Goal: Task Accomplishment & Management: Manage account settings

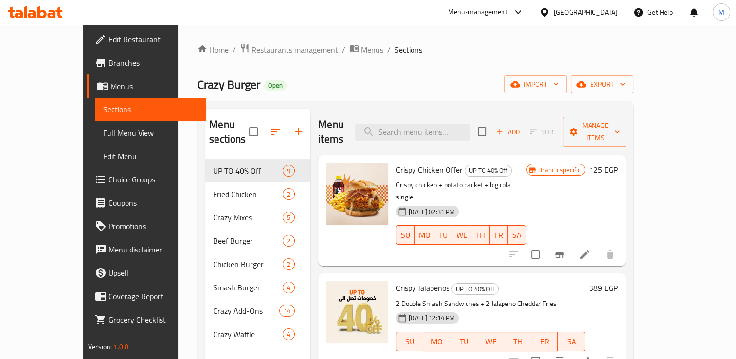
click at [378, 81] on div "Crazy Burger Open import export" at bounding box center [416, 84] width 436 height 18
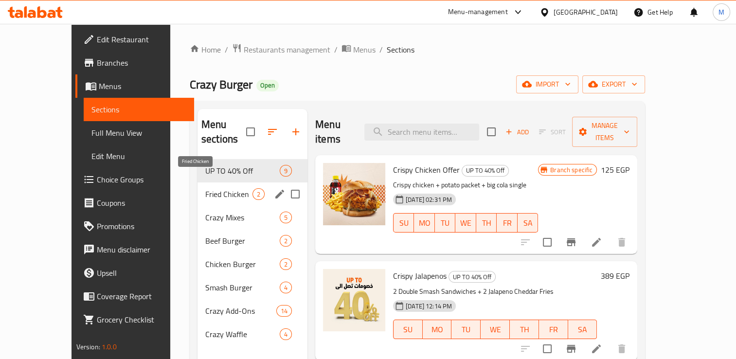
click at [205, 188] on span "Fried Chicken" at bounding box center [228, 194] width 47 height 12
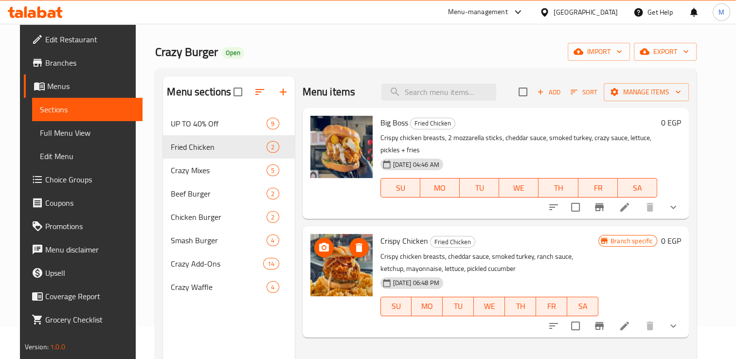
scroll to position [117, 0]
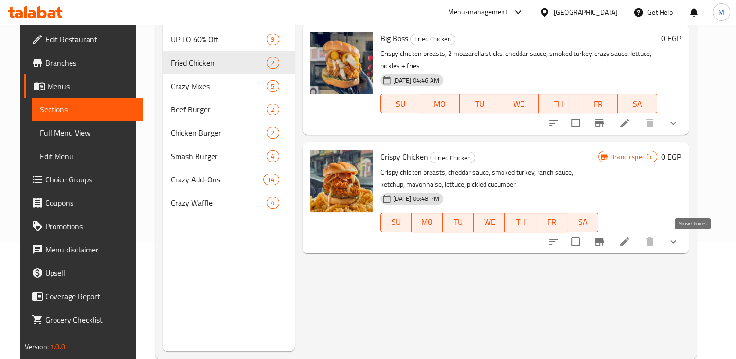
click at [679, 242] on icon "show more" at bounding box center [674, 242] width 12 height 12
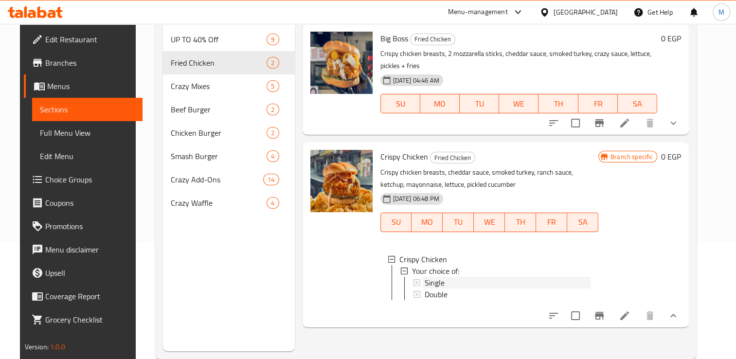
click at [429, 279] on span "Single" at bounding box center [435, 283] width 20 height 12
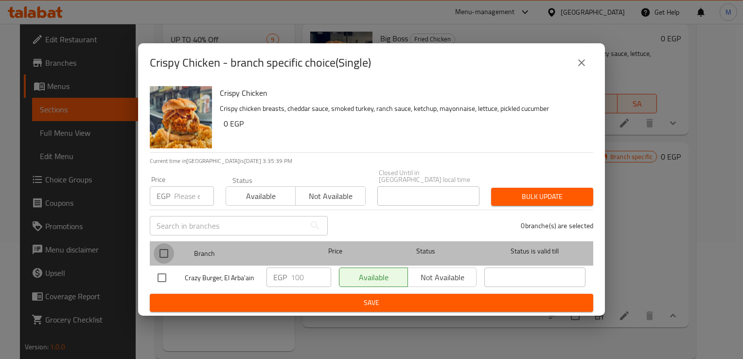
click at [165, 246] on input "checkbox" at bounding box center [164, 253] width 20 height 20
checkbox input "true"
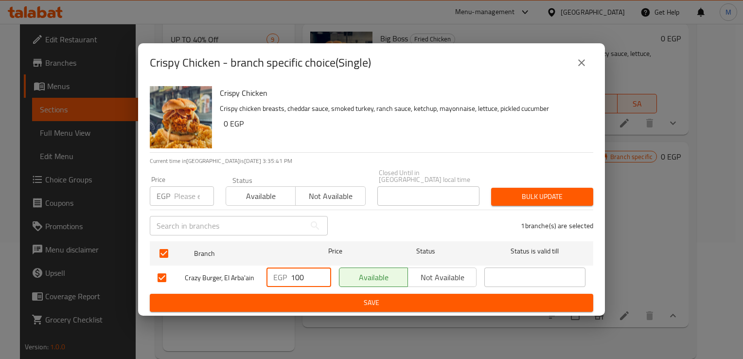
click at [296, 274] on input "100" at bounding box center [311, 277] width 40 height 19
type input "125"
click at [181, 192] on input "number" at bounding box center [194, 195] width 40 height 19
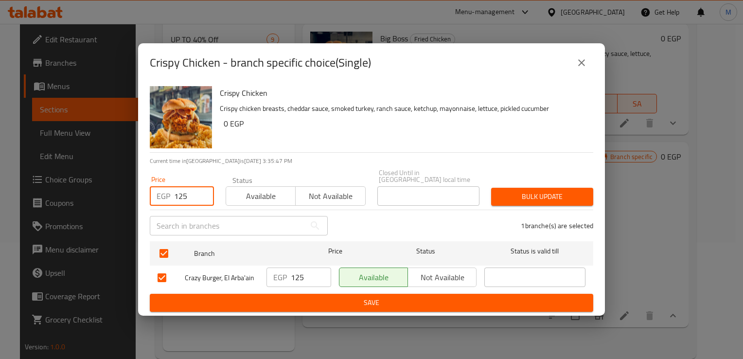
type input "125"
click at [274, 297] on span "Save" at bounding box center [372, 303] width 428 height 12
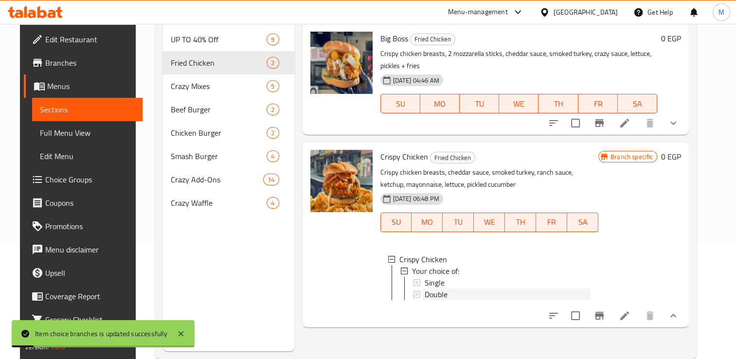
click at [425, 295] on span "Double" at bounding box center [436, 295] width 23 height 12
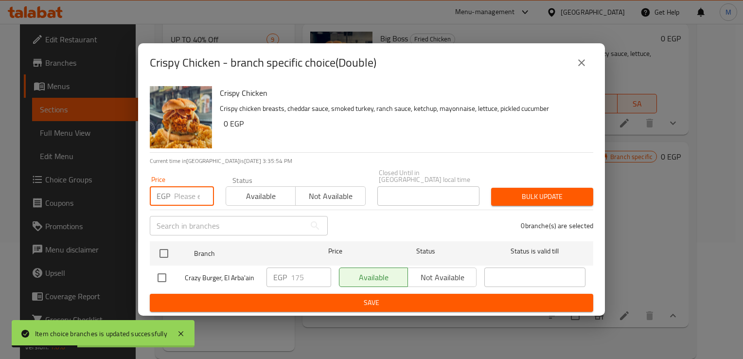
click at [180, 195] on input "number" at bounding box center [194, 195] width 40 height 19
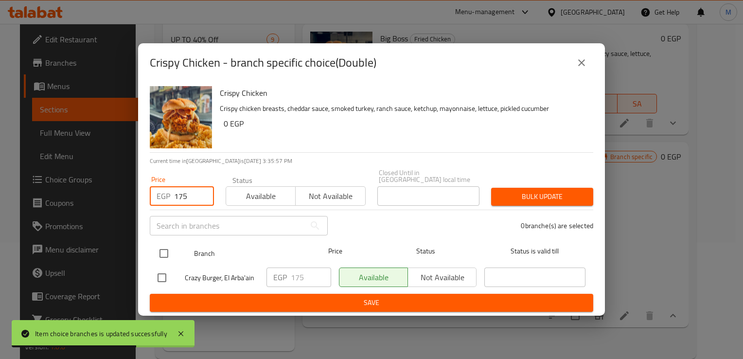
type input "175"
click at [163, 251] on input "checkbox" at bounding box center [164, 253] width 20 height 20
checkbox input "true"
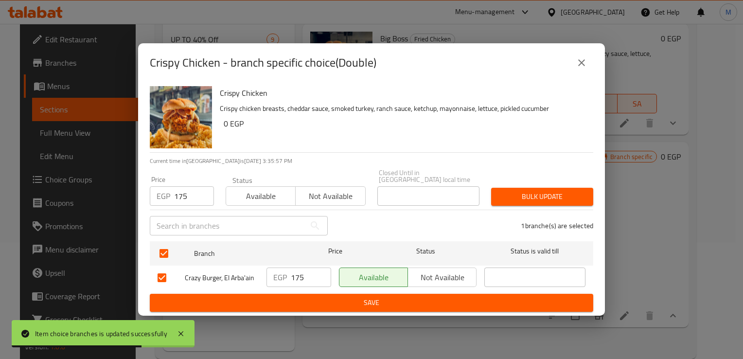
checkbox input "true"
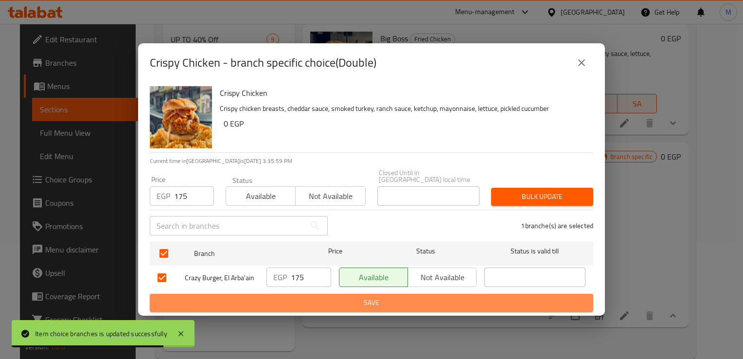
click at [320, 302] on span "Save" at bounding box center [372, 303] width 428 height 12
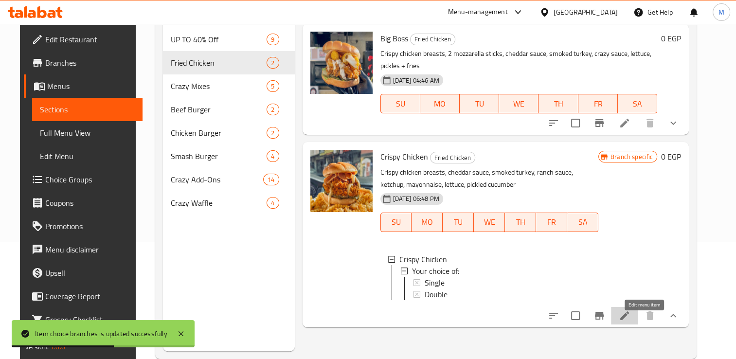
click at [629, 320] on icon at bounding box center [624, 315] width 9 height 9
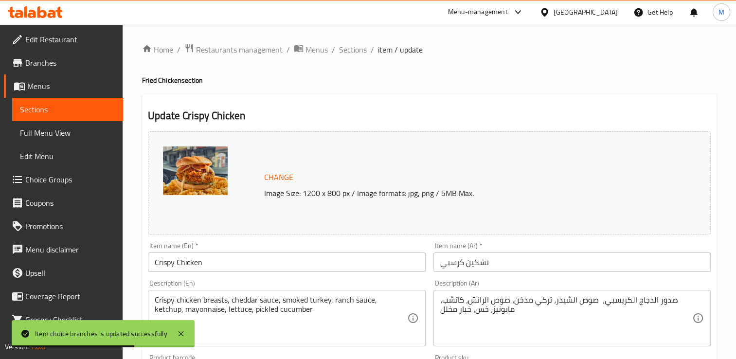
scroll to position [363, 0]
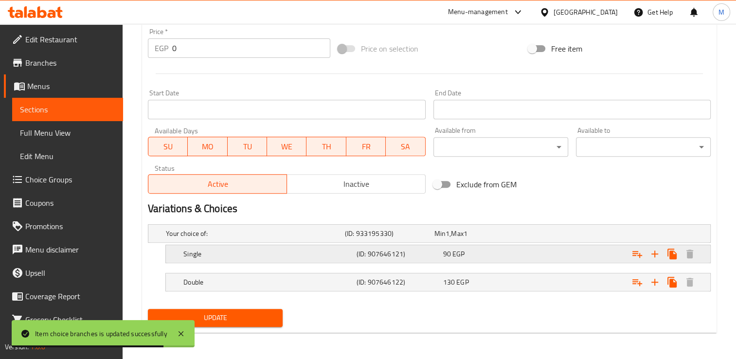
click at [443, 240] on span "90" at bounding box center [440, 233] width 11 height 13
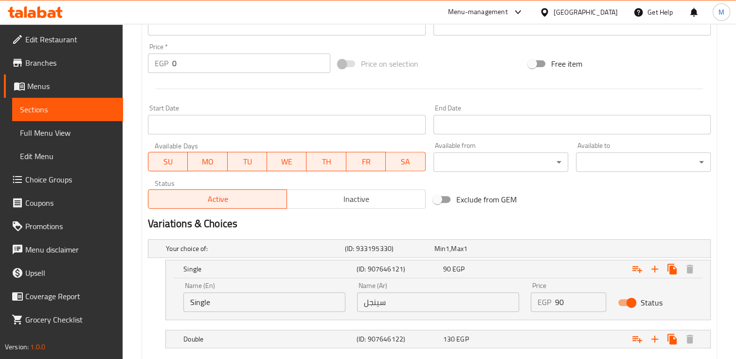
scroll to position [405, 0]
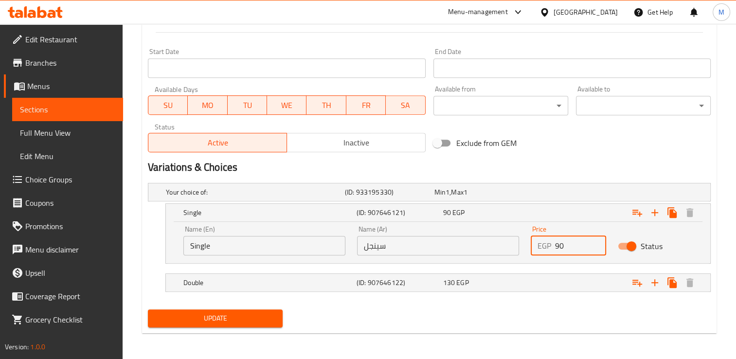
click at [561, 245] on input "90" at bounding box center [580, 245] width 51 height 19
type input "125"
click at [520, 197] on div "130 EGP" at bounding box center [478, 192] width 86 height 10
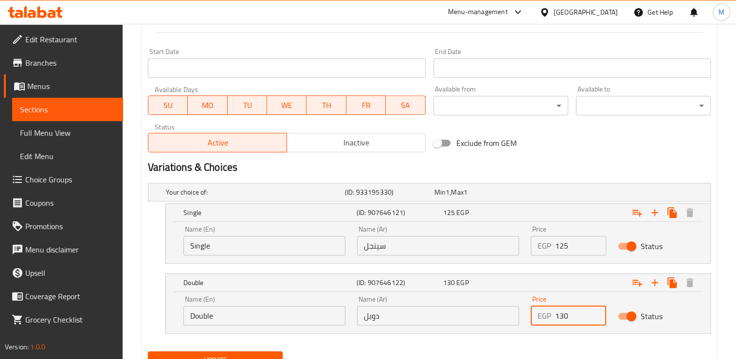
click at [564, 317] on input "130" at bounding box center [580, 315] width 51 height 19
type input "175"
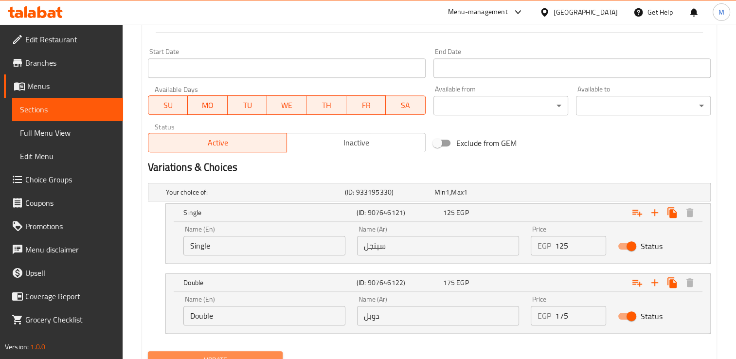
click at [189, 354] on span "Update" at bounding box center [215, 360] width 119 height 12
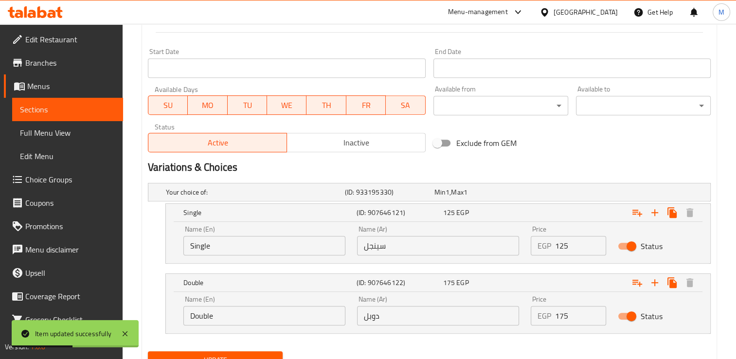
scroll to position [0, 0]
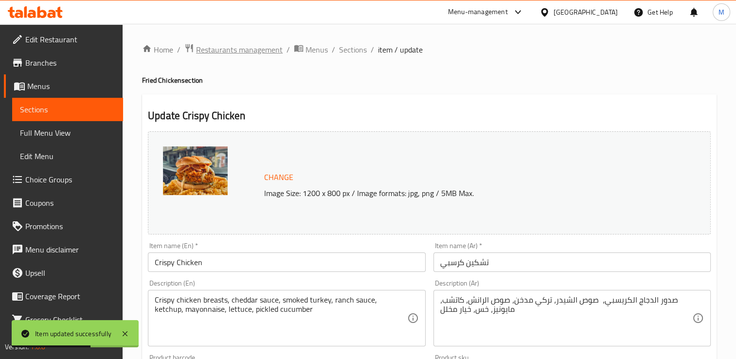
click at [237, 49] on span "Restaurants management" at bounding box center [239, 50] width 87 height 12
